Goal: Task Accomplishment & Management: Manage account settings

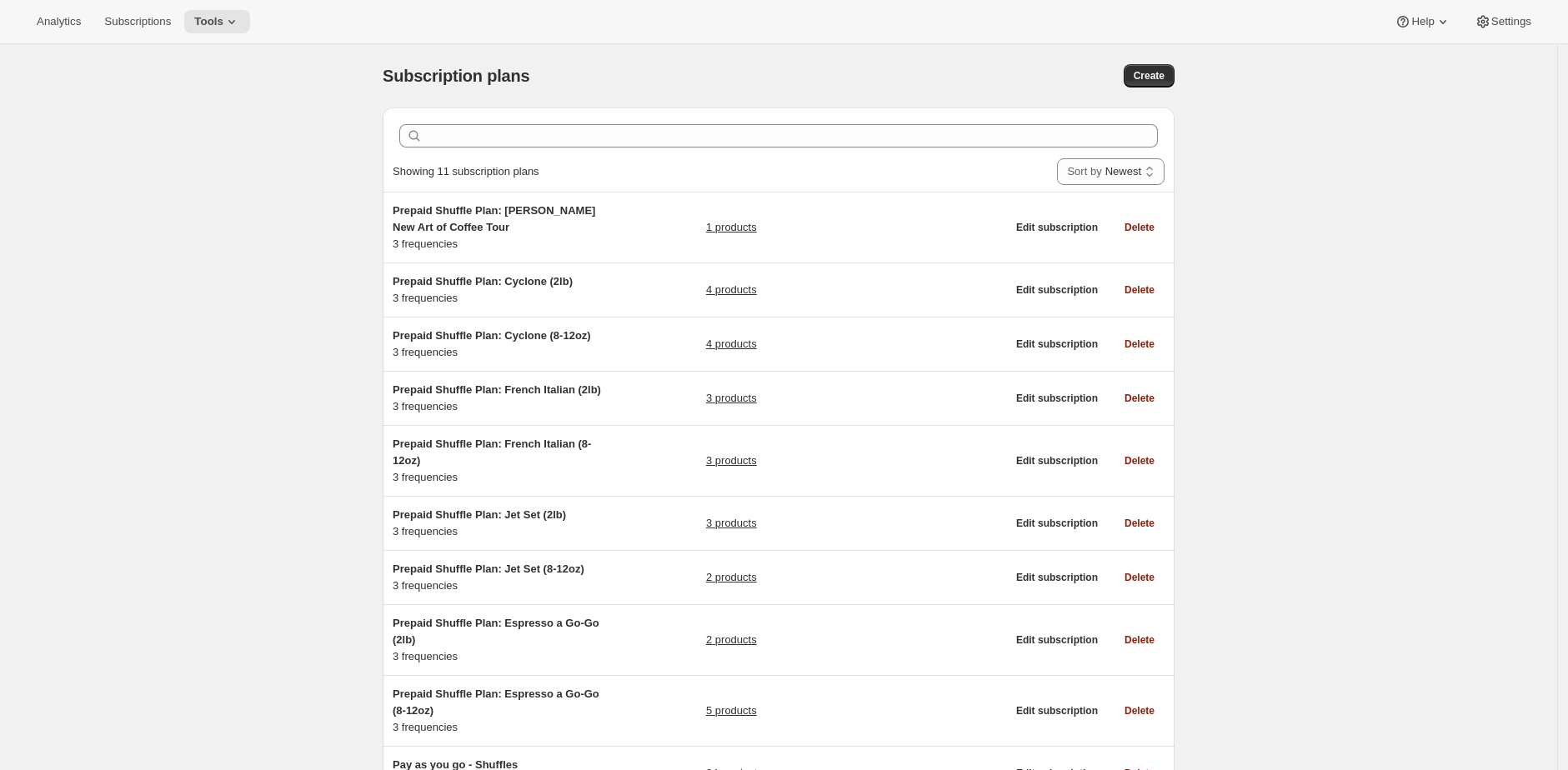
click at [313, 441] on div "Subscription plans. This page is ready Subscription plans Create Clear Showing …" at bounding box center [778, 506] width 1556 height 923
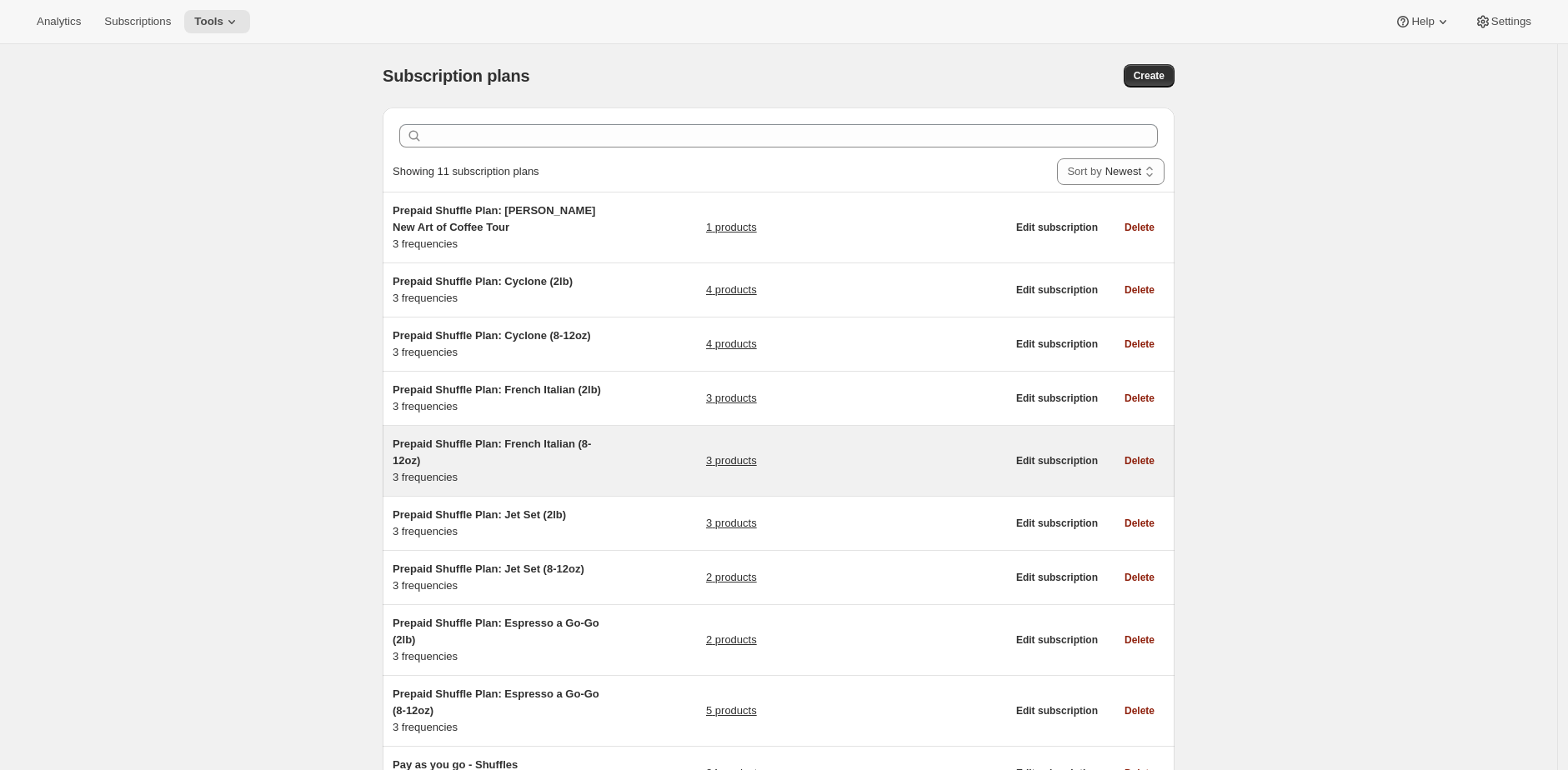
click at [523, 486] on div "Prepaid Shuffle Plan: French Italian (8-12oz) 3 frequencies" at bounding box center [497, 461] width 209 height 50
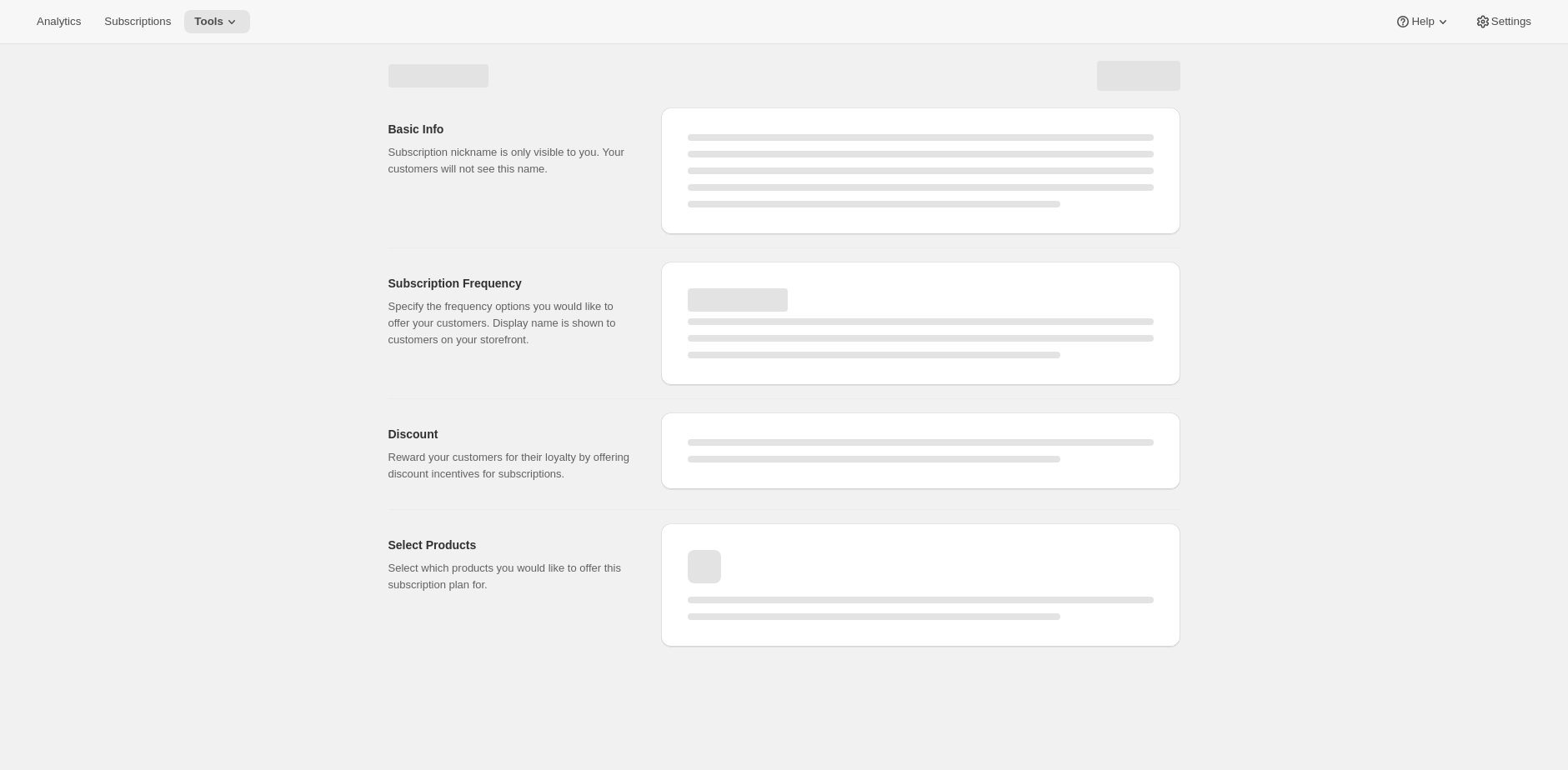
select select "WEEK"
select select "MONTH"
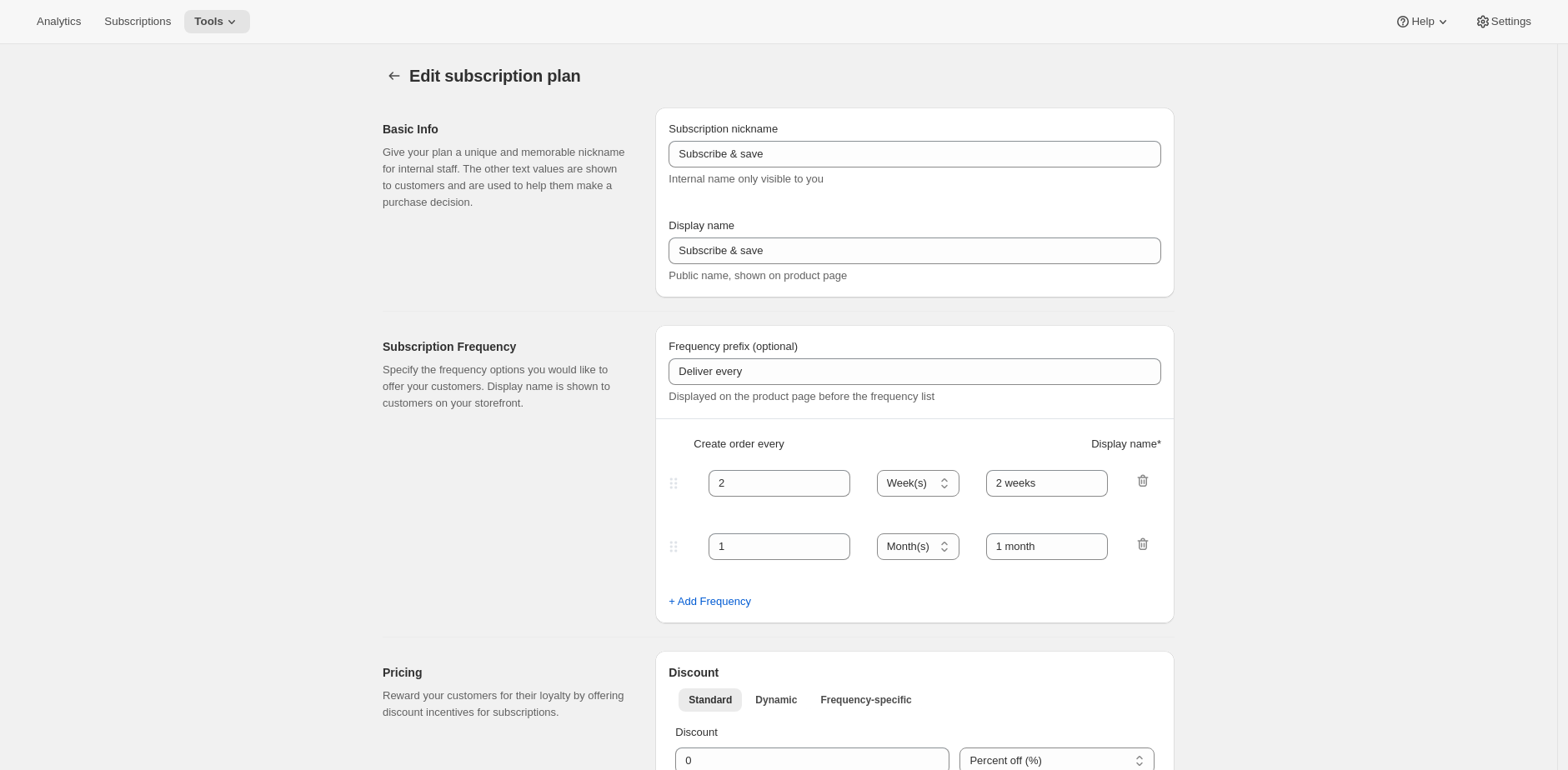
type input "Prepaid Shuffle Plan: French Italian (8-12oz)"
type input "Prepay for French Italian (8-12oz)"
select select "MONTH"
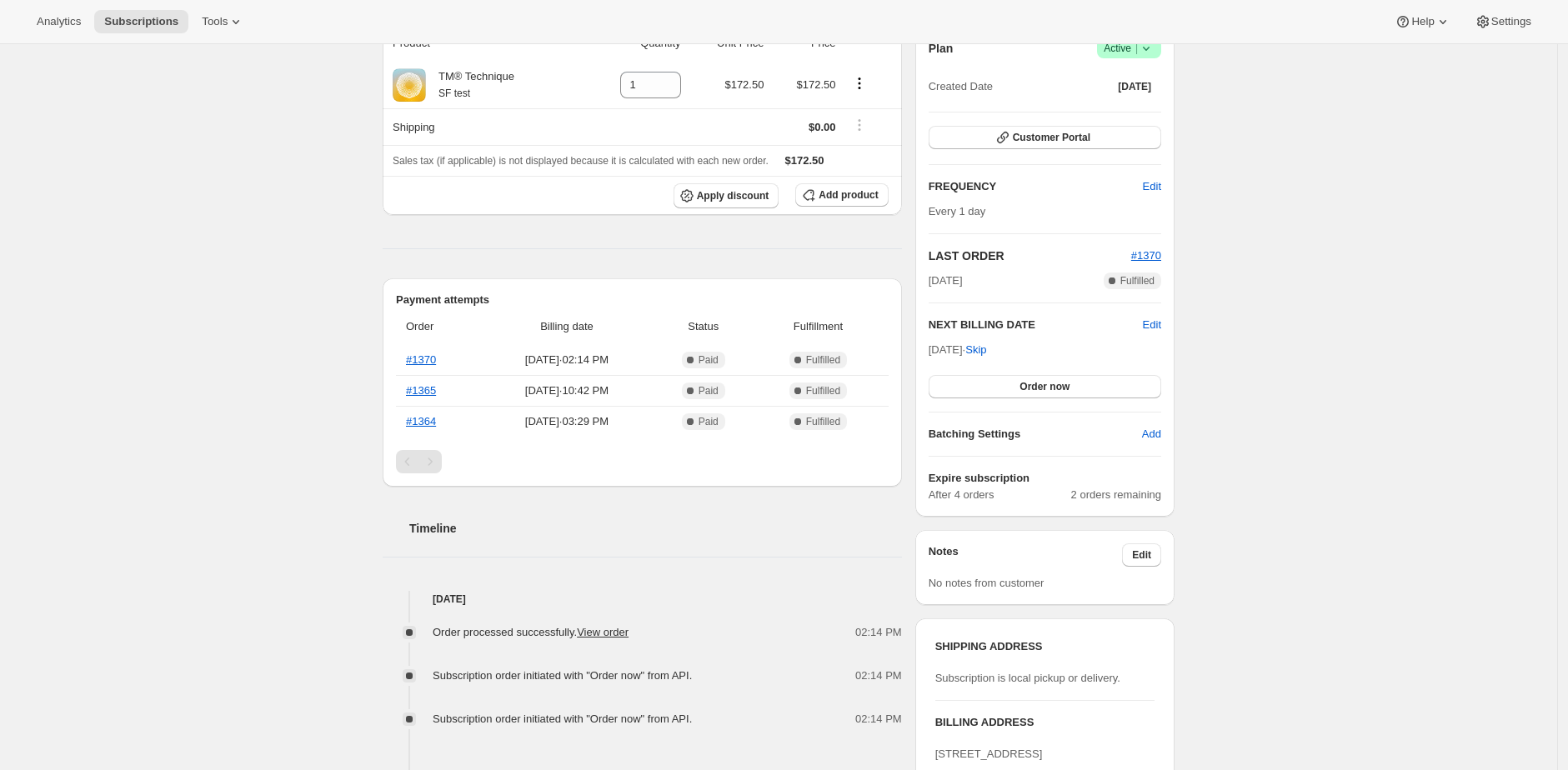
scroll to position [337, 0]
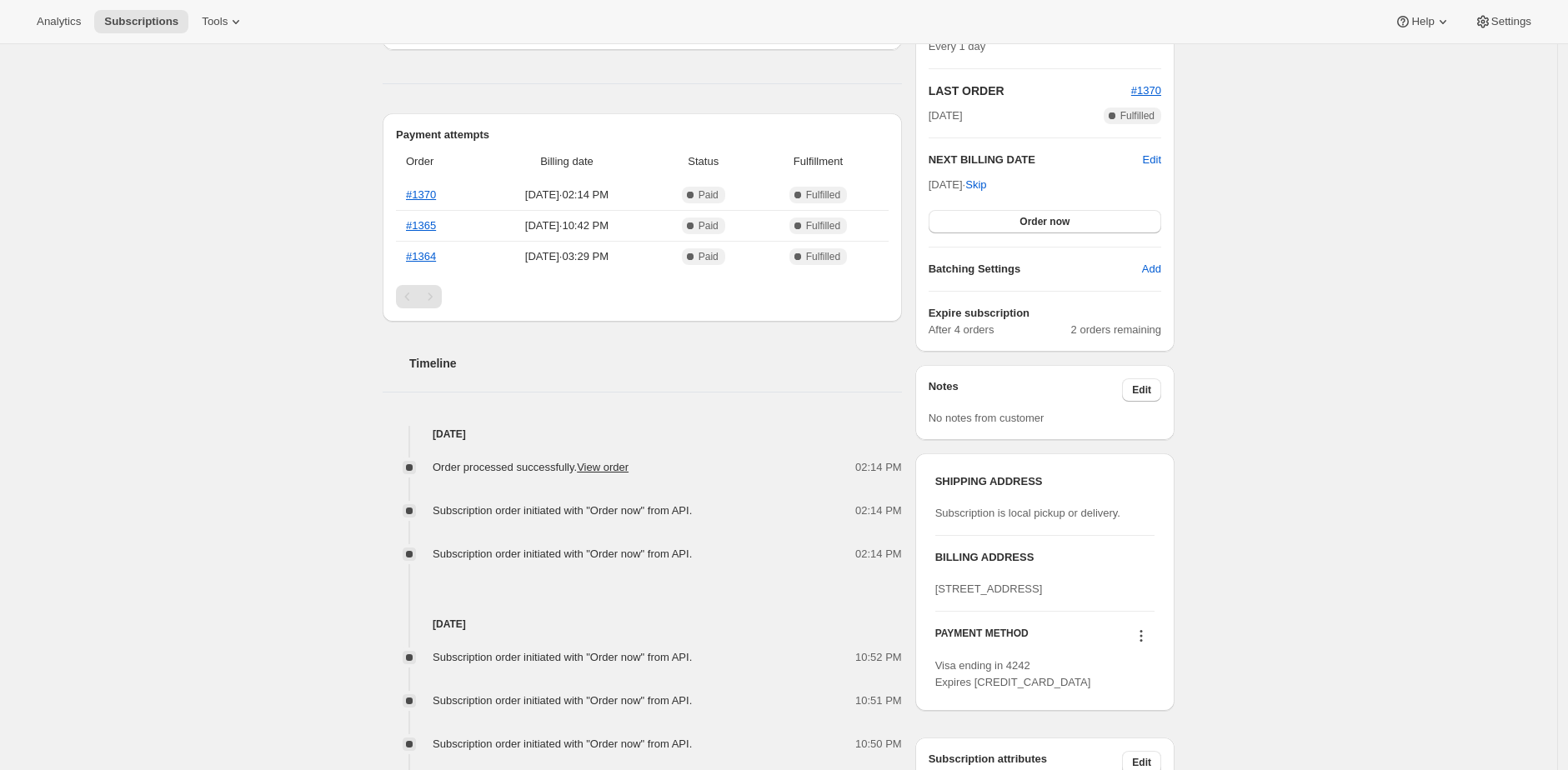
click at [692, 552] on span "Subscription order initiated with "Order now" from API." at bounding box center [562, 553] width 259 height 13
click at [692, 554] on span "Subscription order initiated with "Order now" from API." at bounding box center [562, 553] width 259 height 13
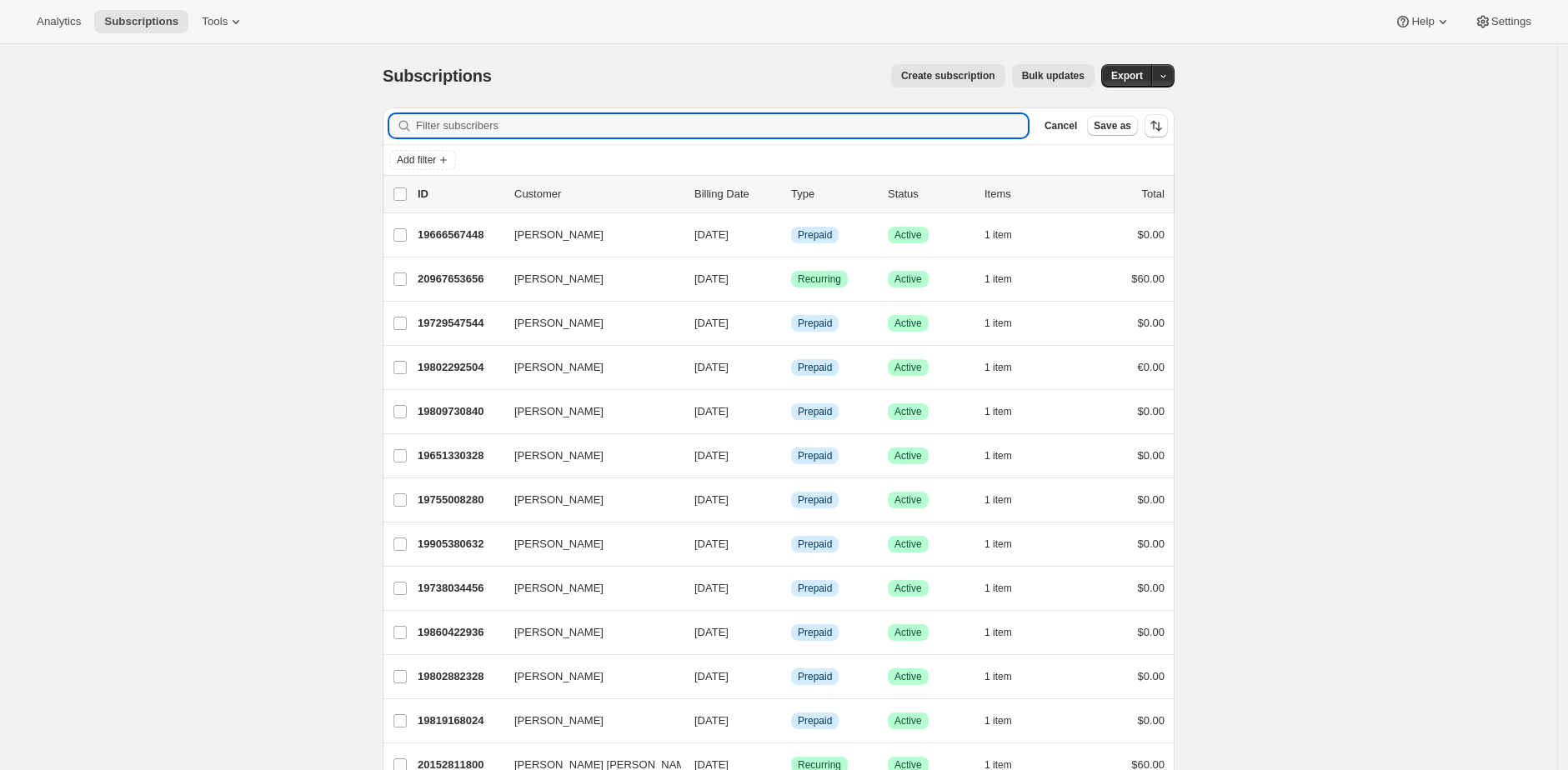
paste input "trevor.thompson@hey.com"
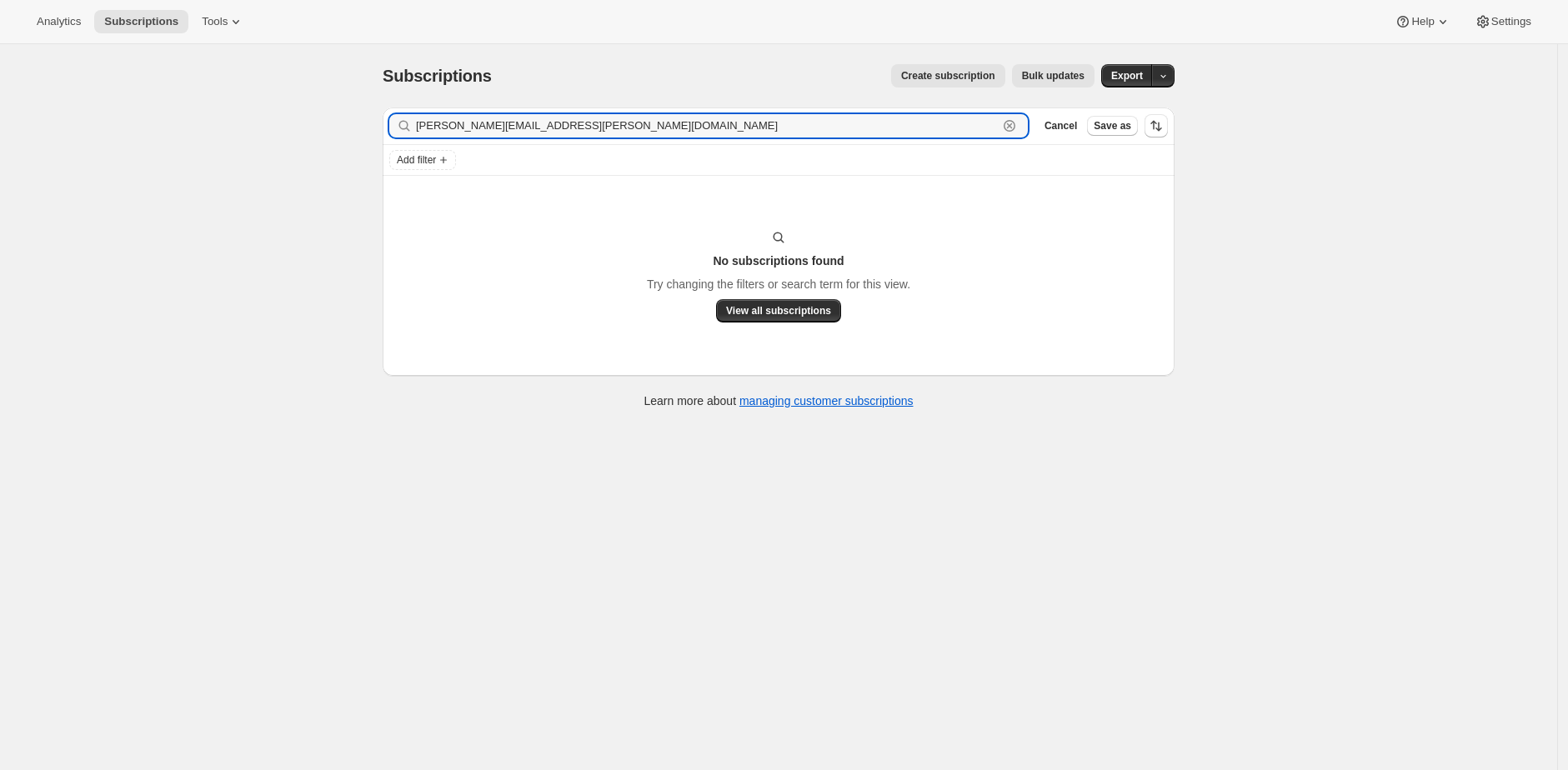
drag, startPoint x: 507, startPoint y: 128, endPoint x: 726, endPoint y: 144, distance: 219.6
click at [712, 144] on div "Filter subscribers trevor.thompson@hey.com Clear Cancel Save as Add filter" at bounding box center [778, 142] width 792 height 68
paste input "@mac.com"
type input "trevor.thompson@mac.com"
